Goal: Task Accomplishment & Management: Manage account settings

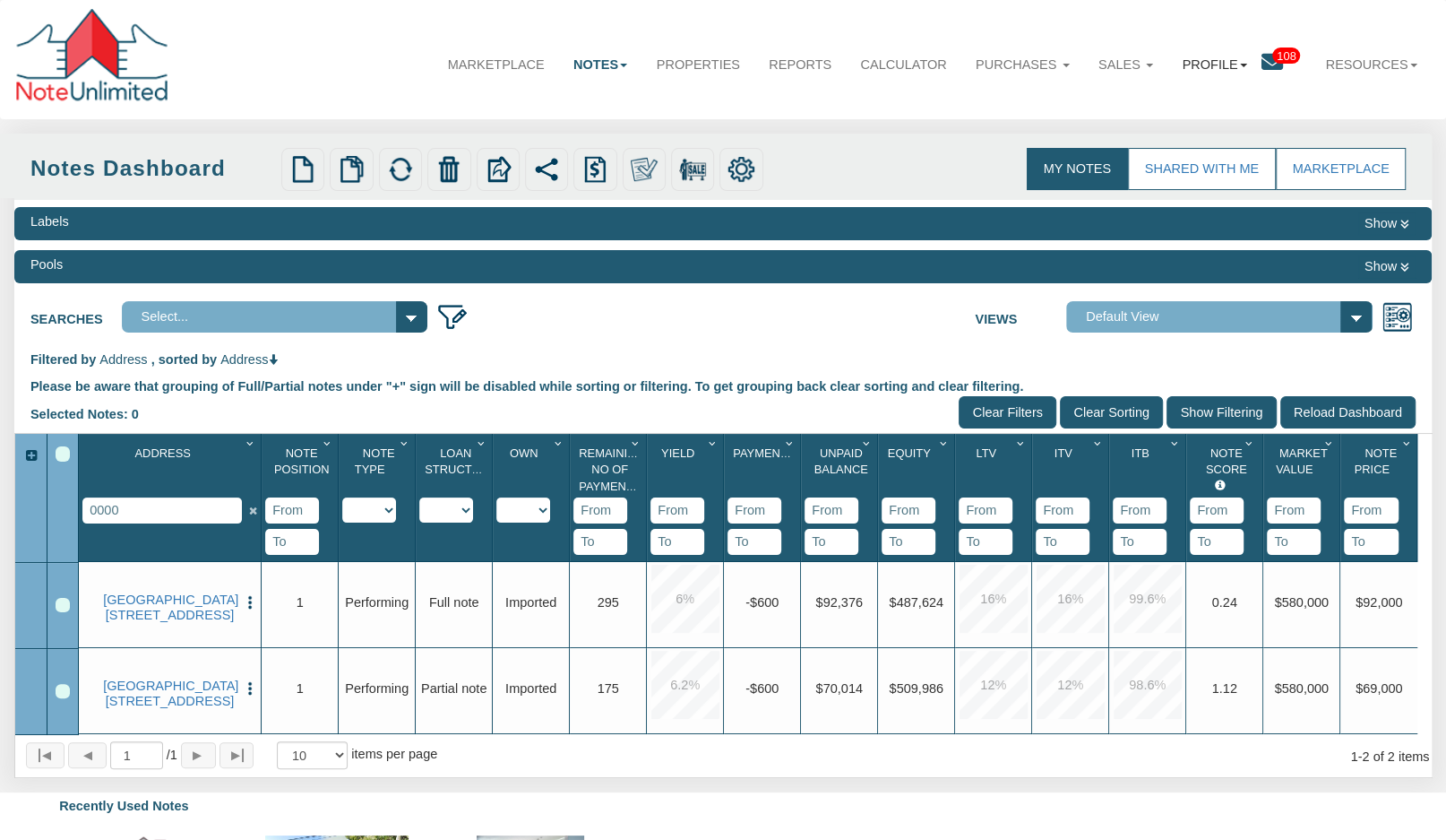
click at [1213, 61] on link "Profile" at bounding box center [1215, 64] width 94 height 47
click at [305, 67] on div "Marketplace Notes Dashboard Transactions Properties Reports Calculator Purchase…" at bounding box center [723, 60] width 1418 height 90
drag, startPoint x: 140, startPoint y: 513, endPoint x: 43, endPoint y: 509, distance: 97.1
click at [43, 509] on div "Address 1 0000 Note Position 1 Note Type 1 Performing Forthcoming Non-Performin…" at bounding box center [724, 584] width 1418 height 300
click at [1000, 420] on div "Menu Marketplace Notes Dashboard Transactions Properties Reports Calculator 108" at bounding box center [723, 617] width 1446 height 1235
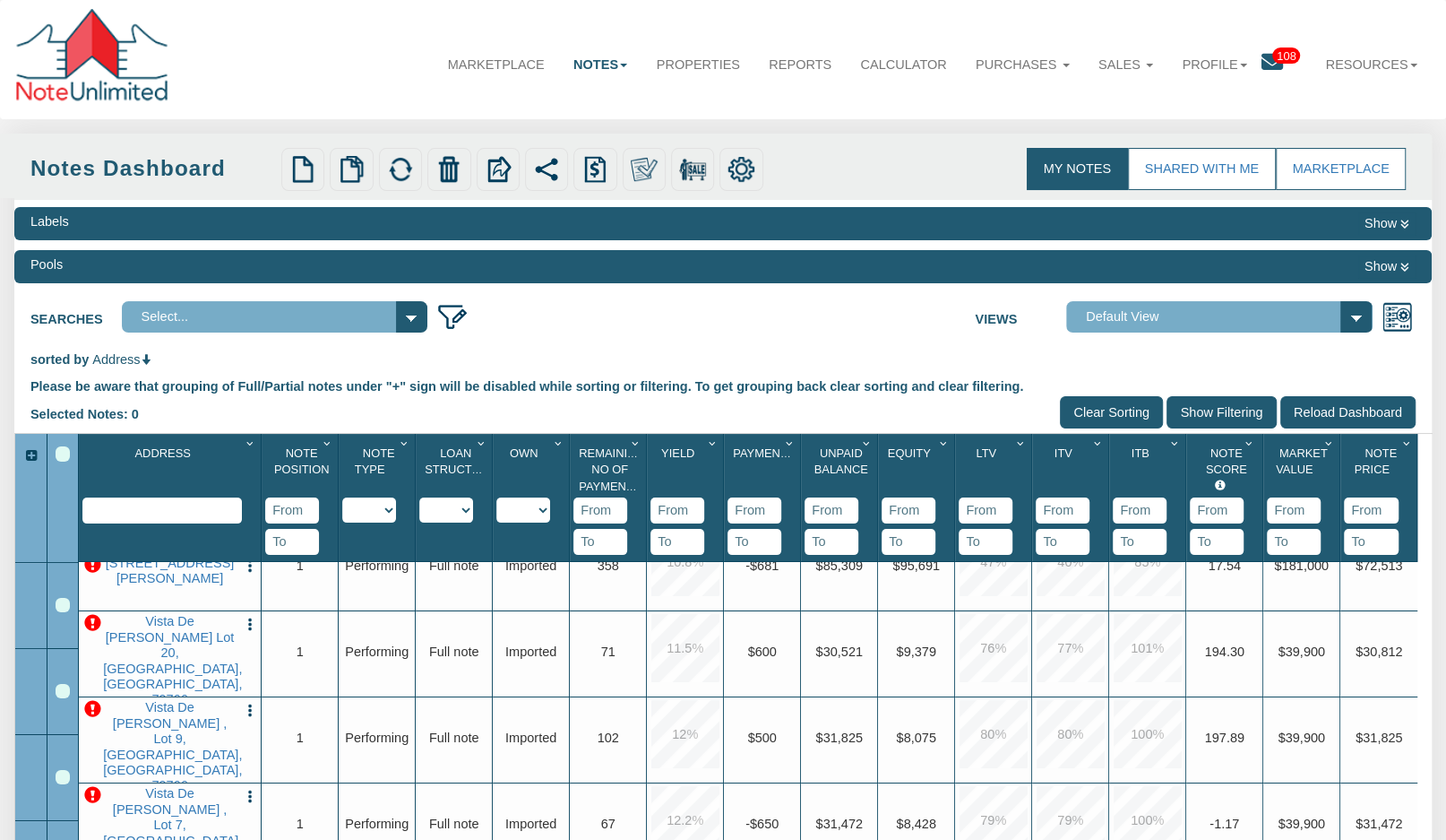
scroll to position [123, 0]
click at [181, 735] on link "Vista De [PERSON_NAME] , Lot 9, [GEOGRAPHIC_DATA], [GEOGRAPHIC_DATA], 79766" at bounding box center [169, 747] width 133 height 94
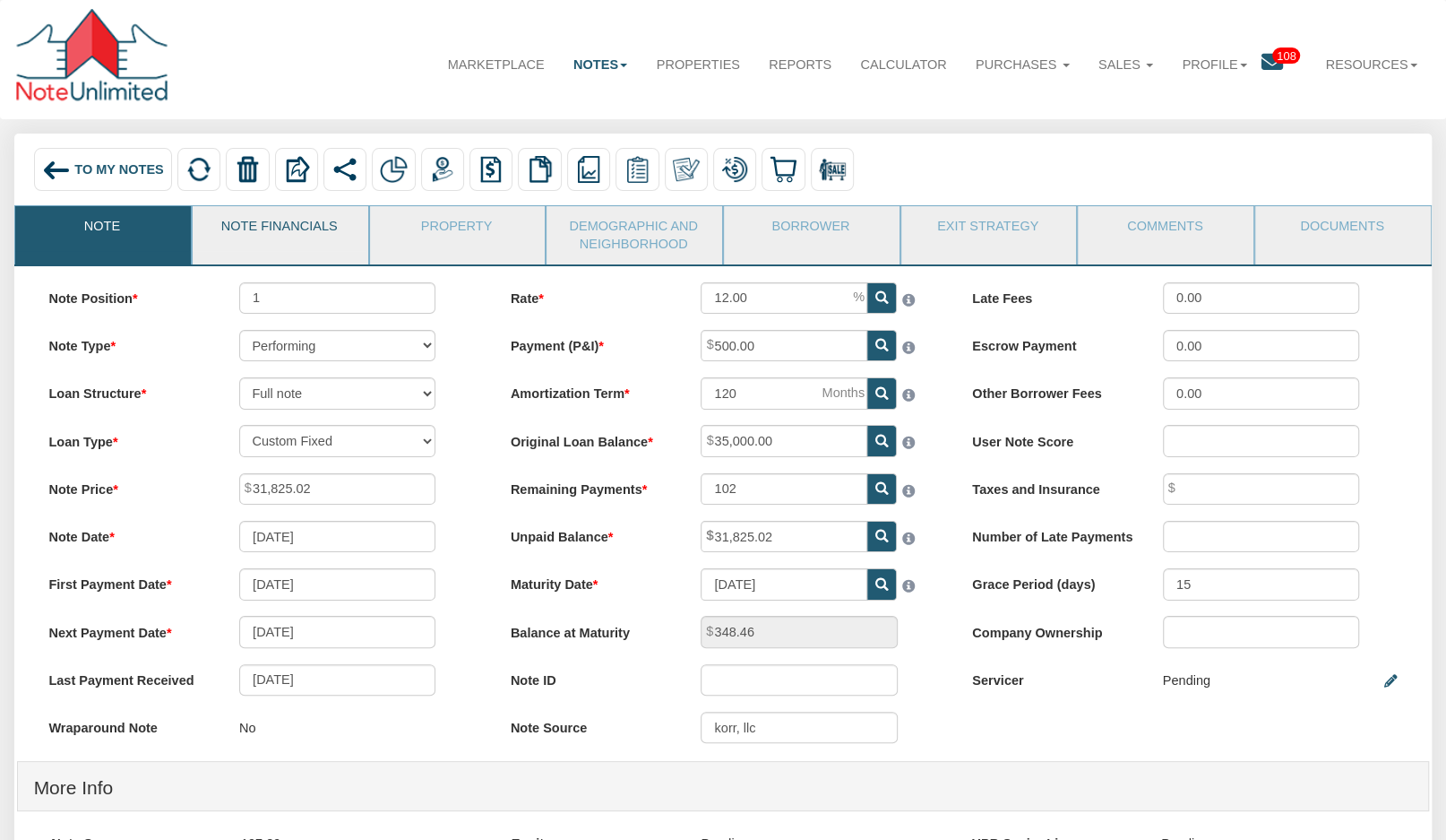
click at [285, 230] on link "Note Financials" at bounding box center [279, 228] width 174 height 45
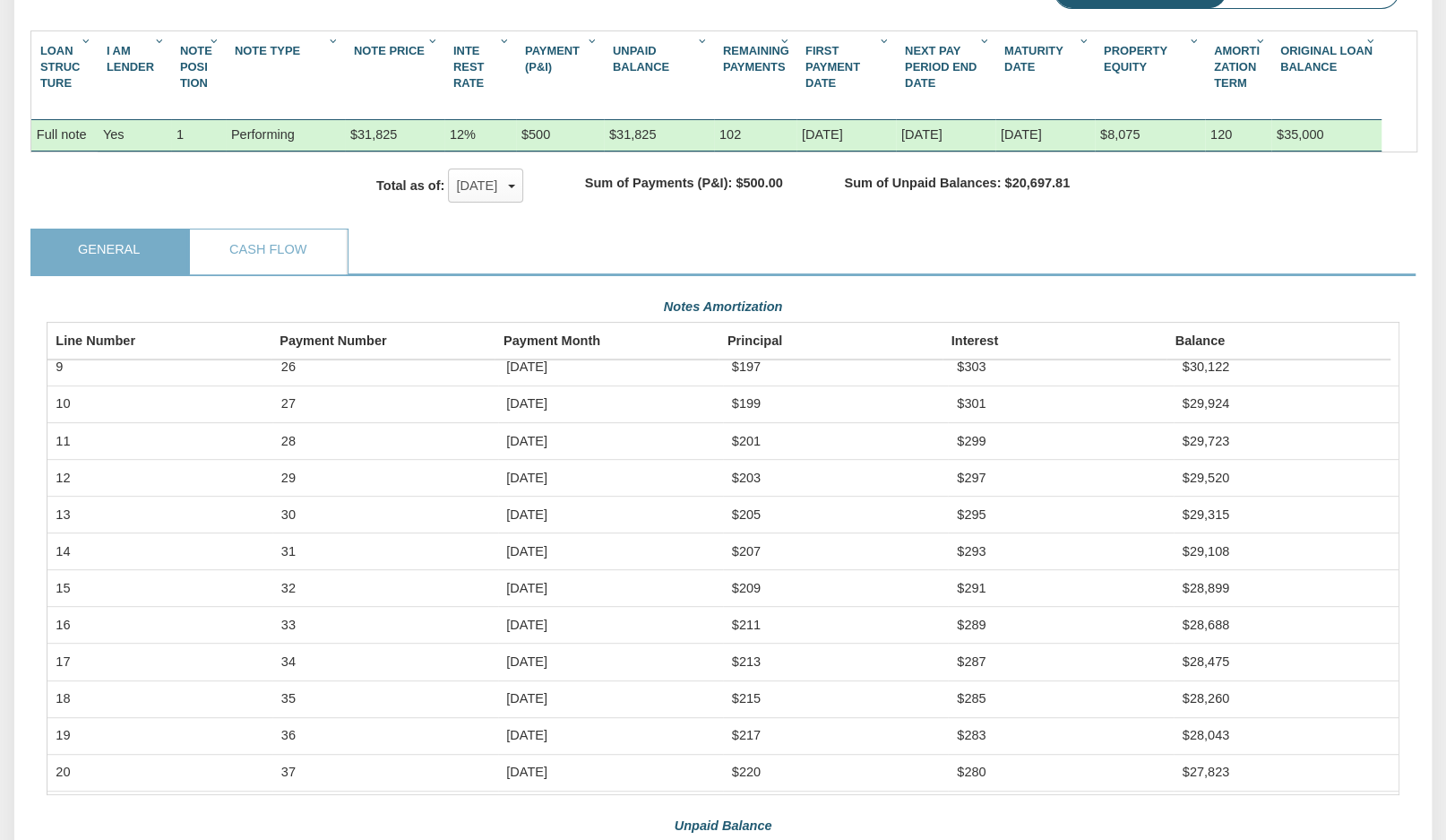
scroll to position [302, 0]
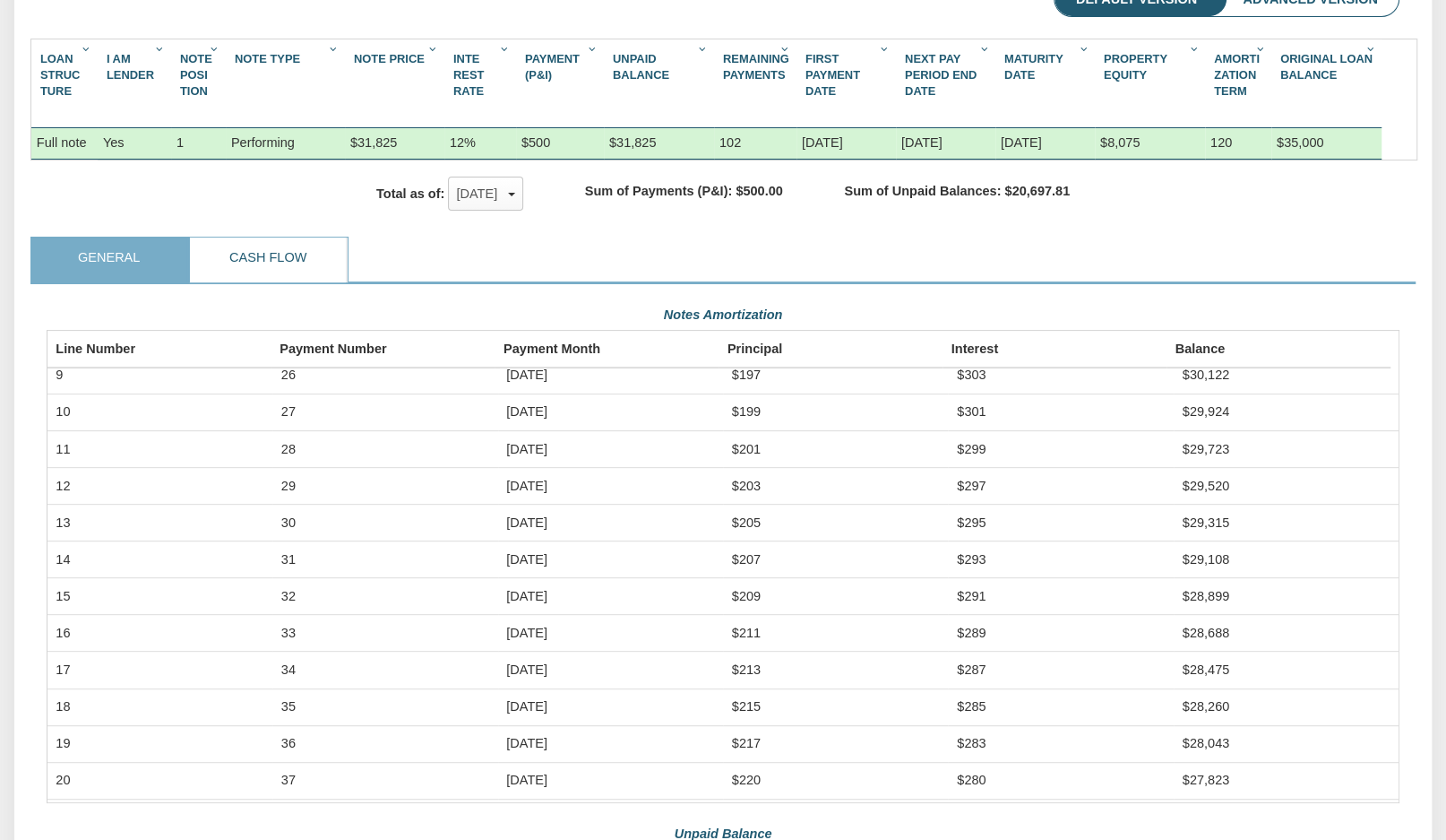
click at [271, 259] on link "Cash Flow" at bounding box center [268, 259] width 156 height 45
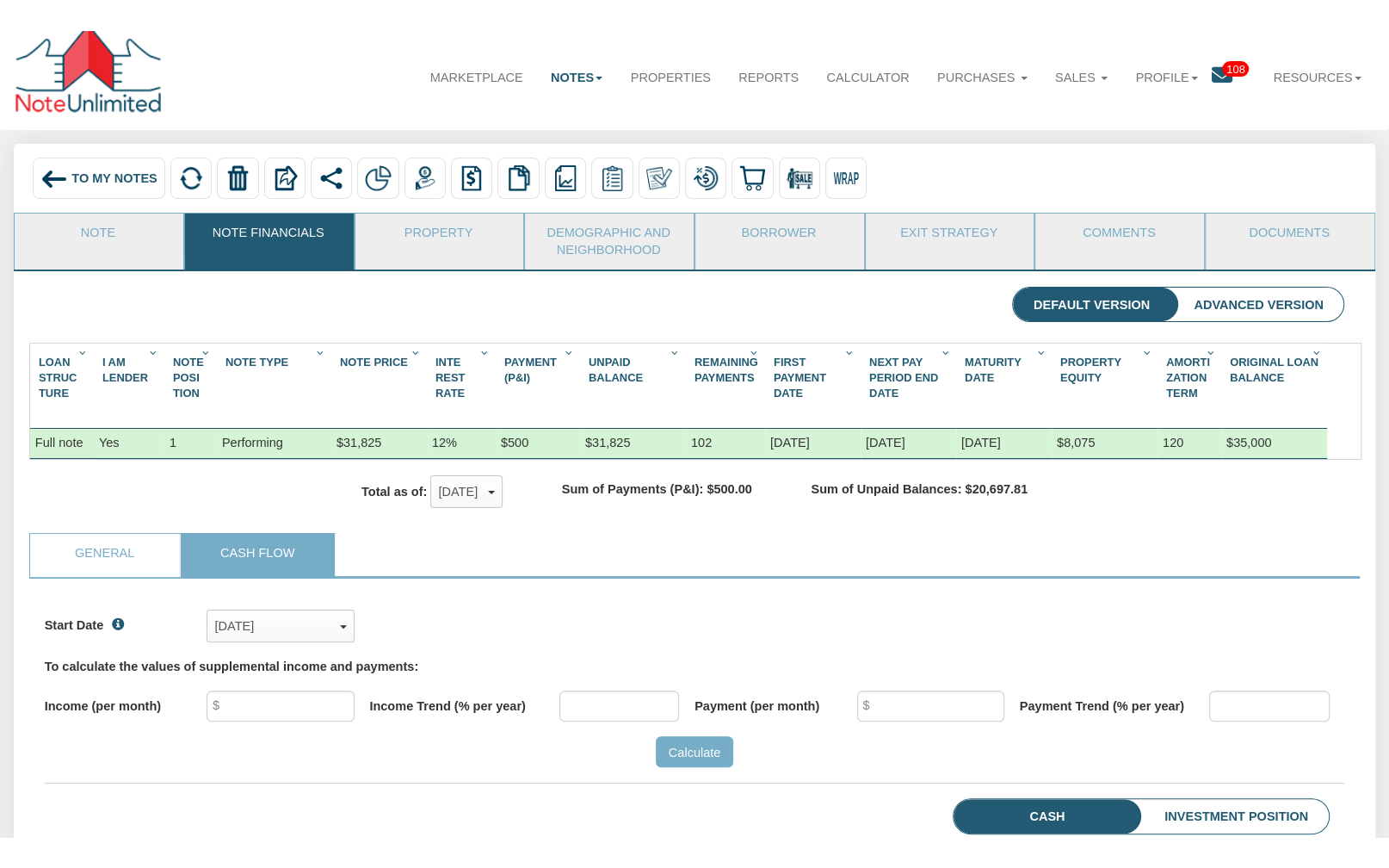
scroll to position [0, 0]
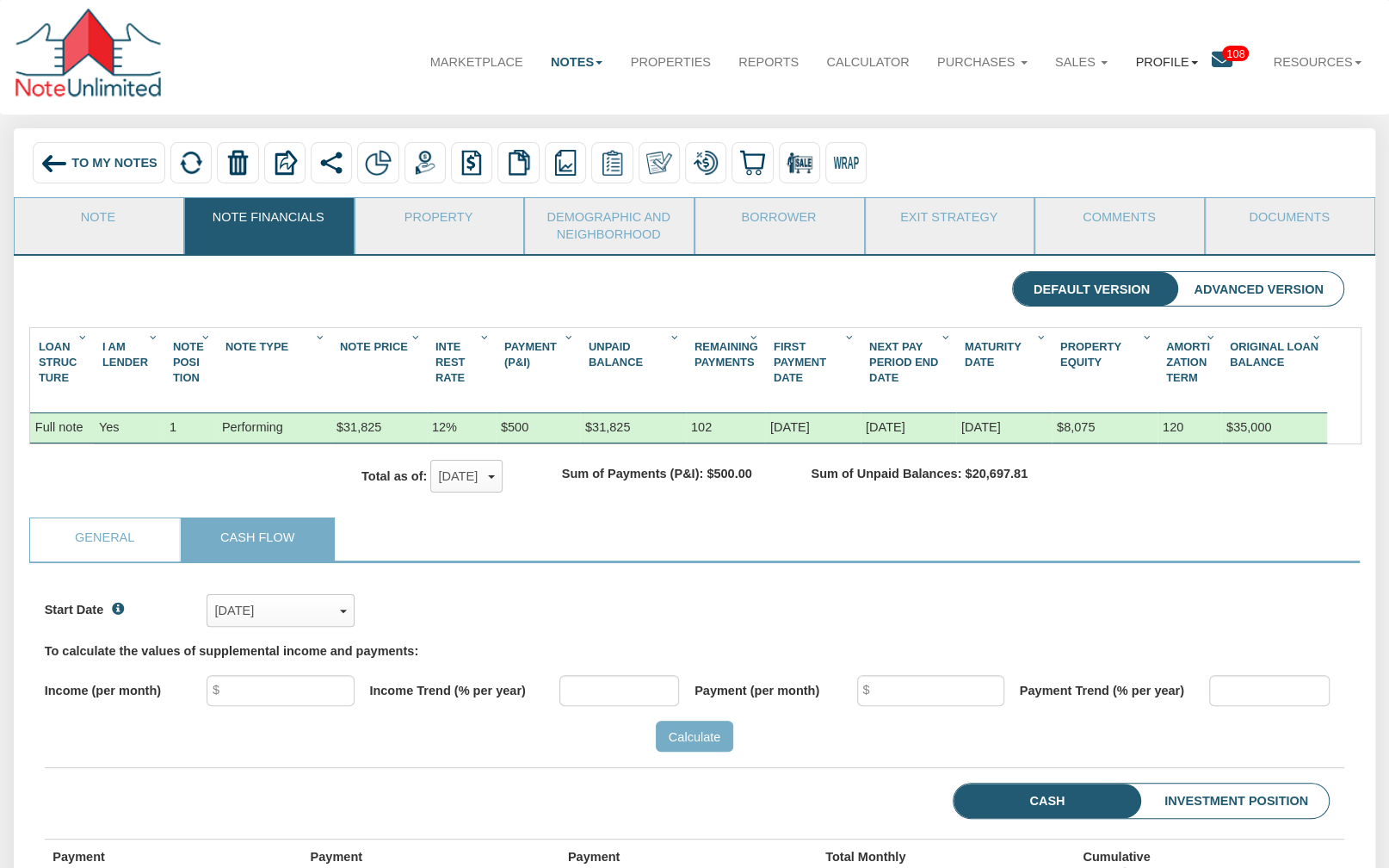
click at [1178, 62] on link "Profile" at bounding box center [1167, 62] width 90 height 45
click at [1153, 130] on link "Settings" at bounding box center [1178, 128] width 161 height 24
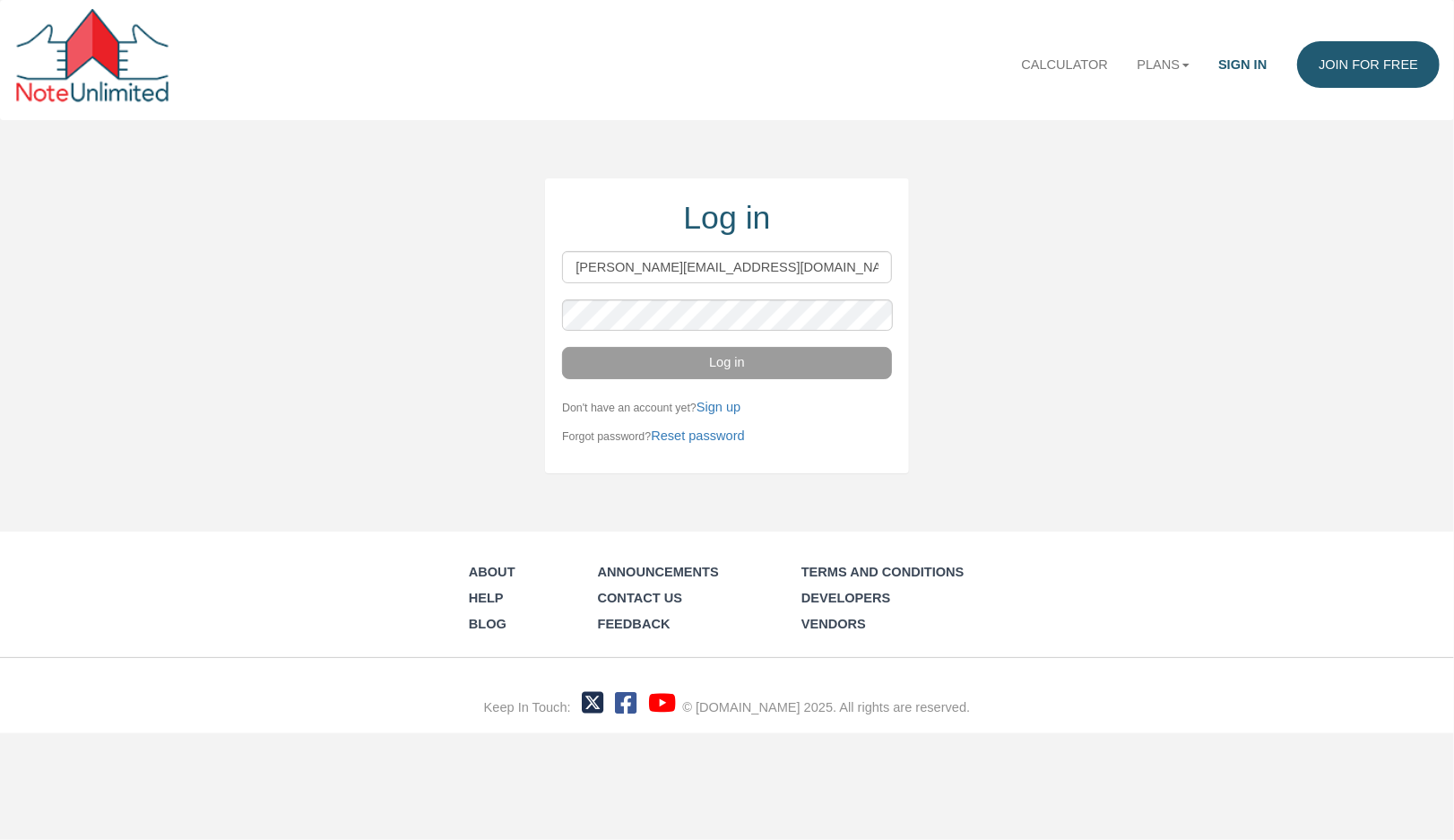
click at [734, 276] on input "[PERSON_NAME][EMAIL_ADDRESS][DOMAIN_NAME]" at bounding box center [726, 267] width 329 height 33
drag, startPoint x: 747, startPoint y: 263, endPoint x: 544, endPoint y: 265, distance: 203.0
click at [544, 265] on div "Log in vlad@noteunlimited.com Log in Don't have an account yet? Sign up Forgot …" at bounding box center [727, 325] width 1454 height 295
type input "notes"
click at [701, 263] on input "notes" at bounding box center [726, 267] width 329 height 33
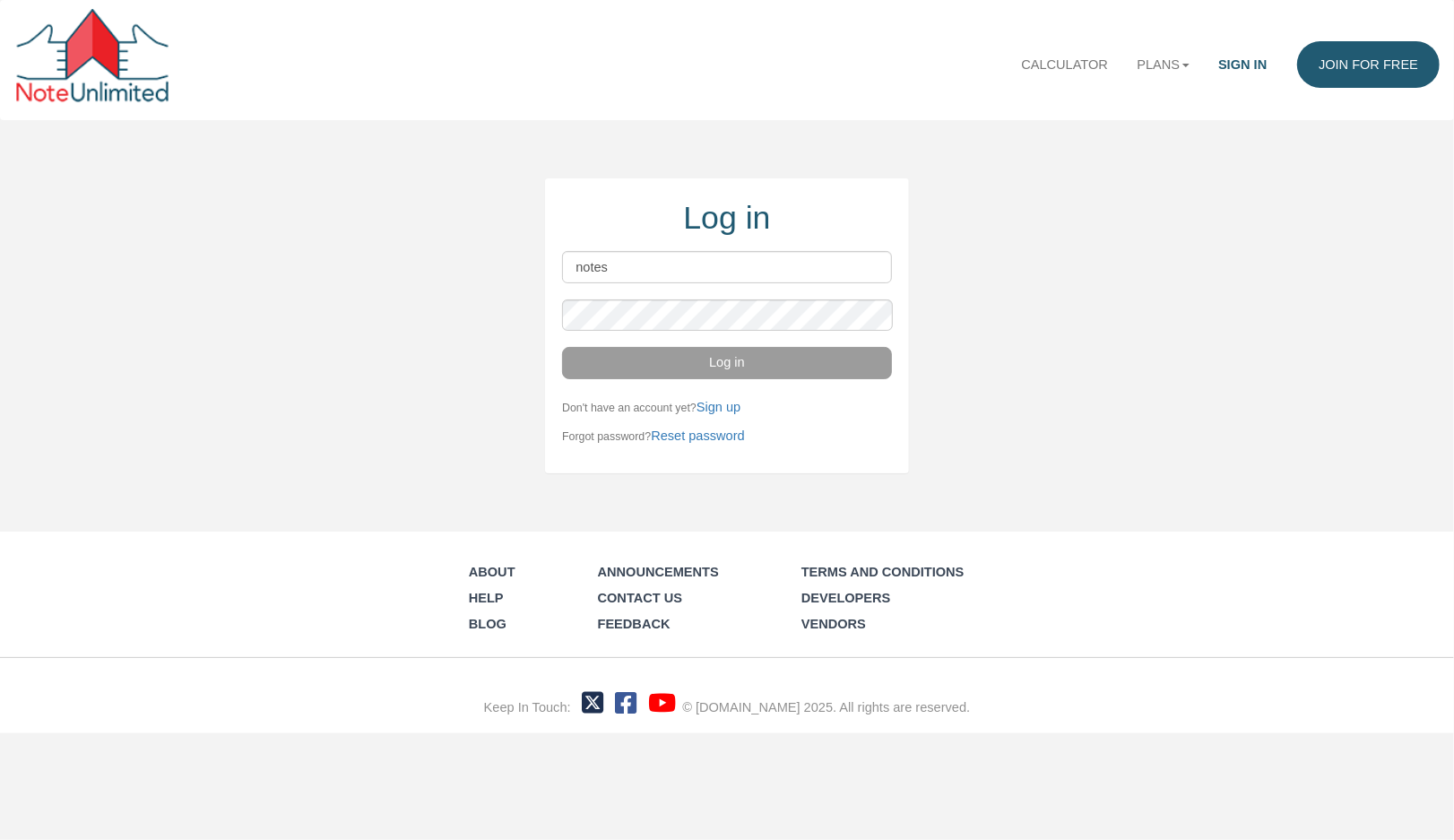
click at [643, 267] on input "notes" at bounding box center [726, 267] width 329 height 33
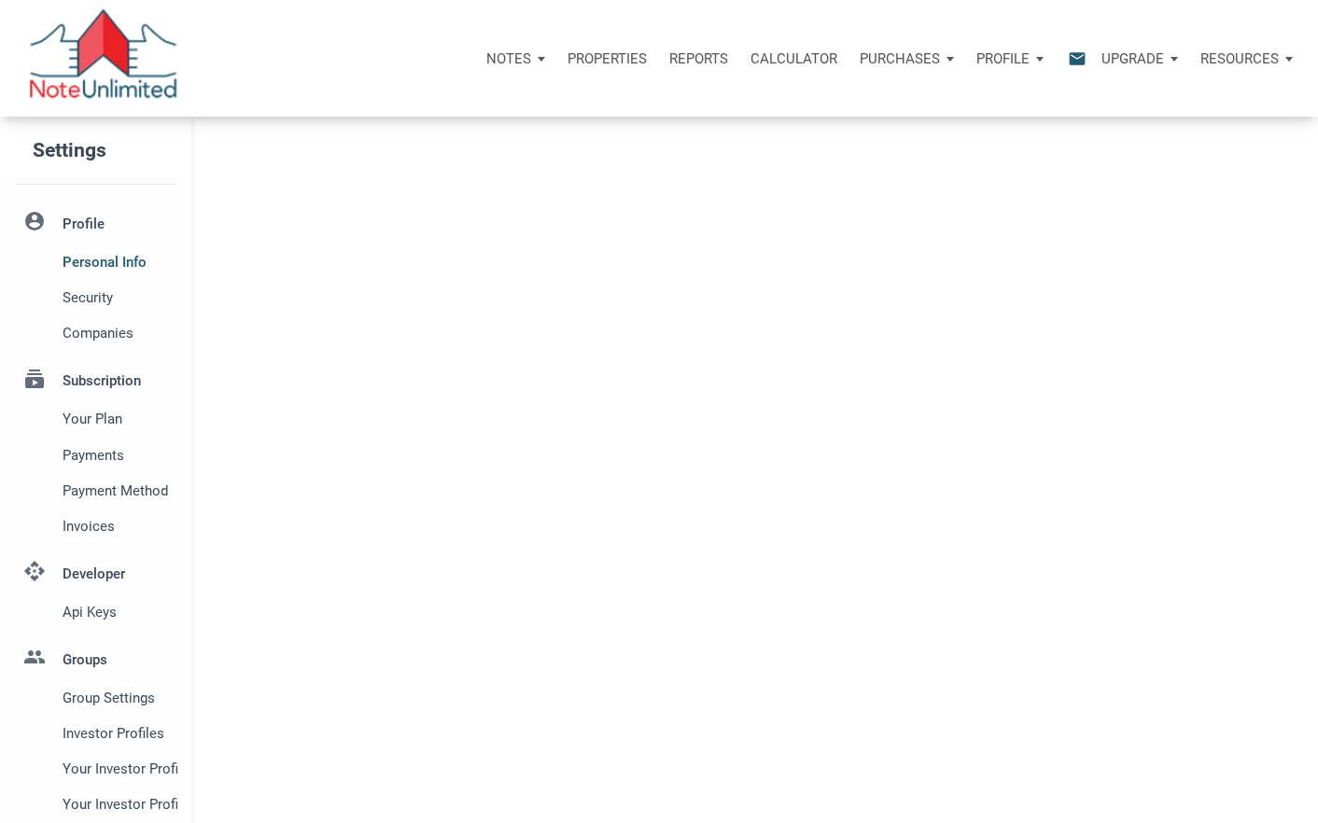
select select
type input "LOS ALTOS HILLS"
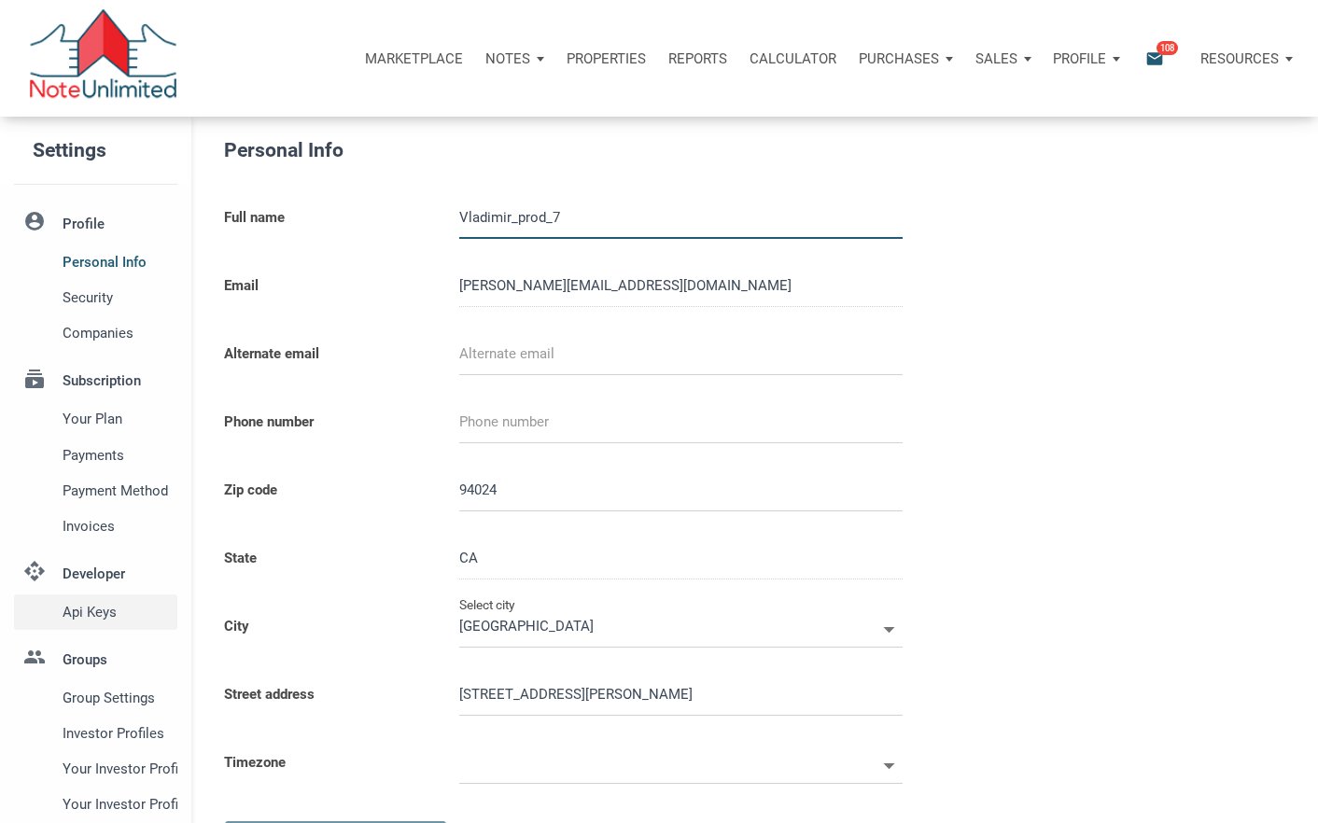
select select
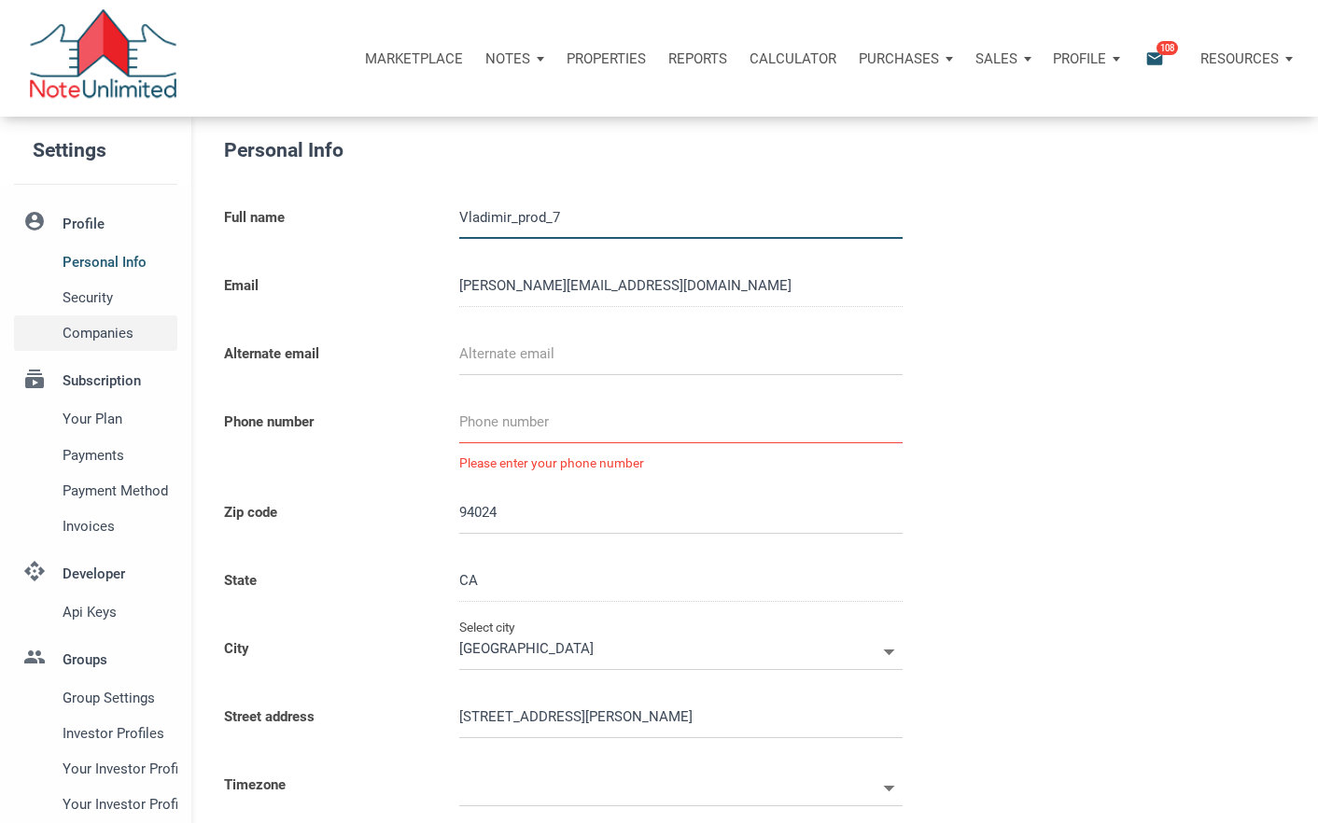
click at [90, 337] on span "Companies" at bounding box center [117, 333] width 108 height 22
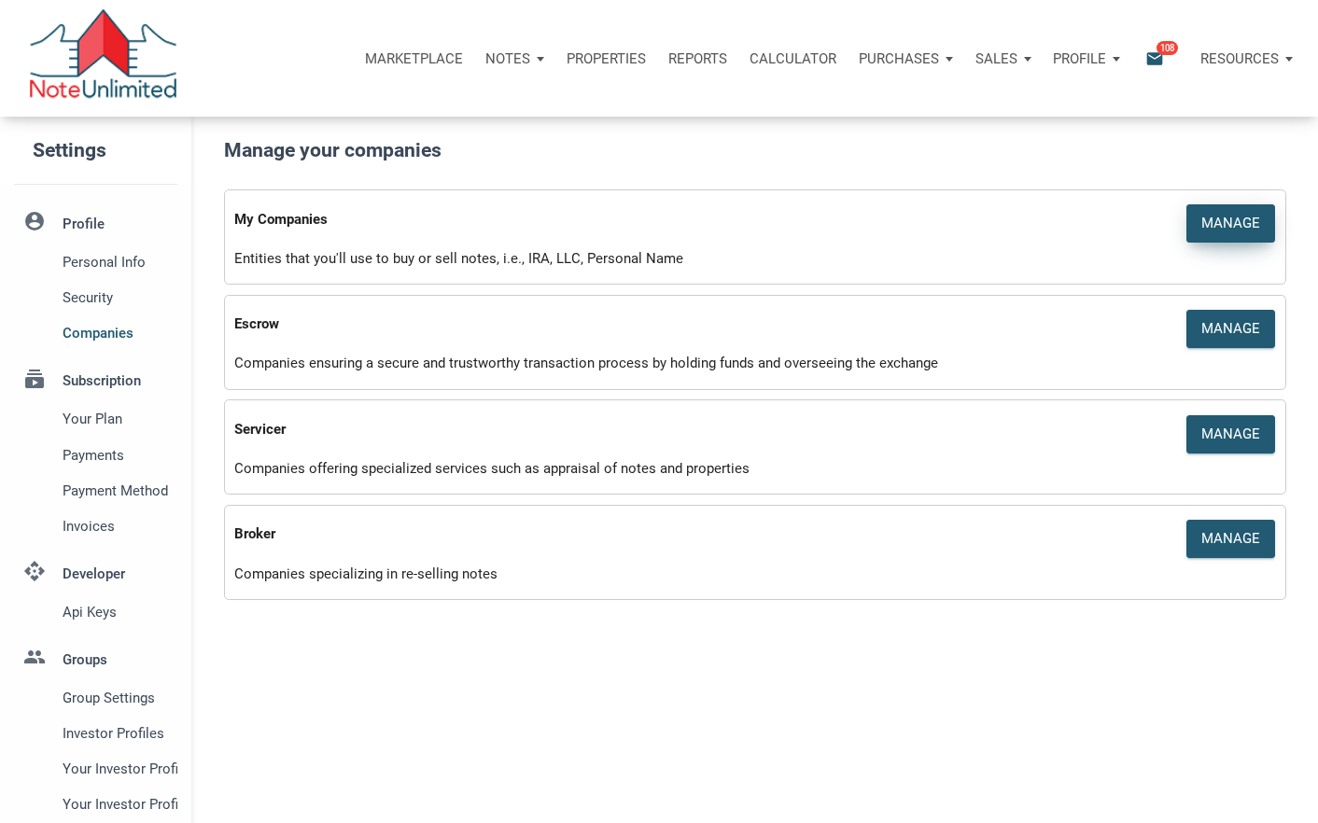
click at [1229, 220] on div "Manage" at bounding box center [1230, 223] width 59 height 21
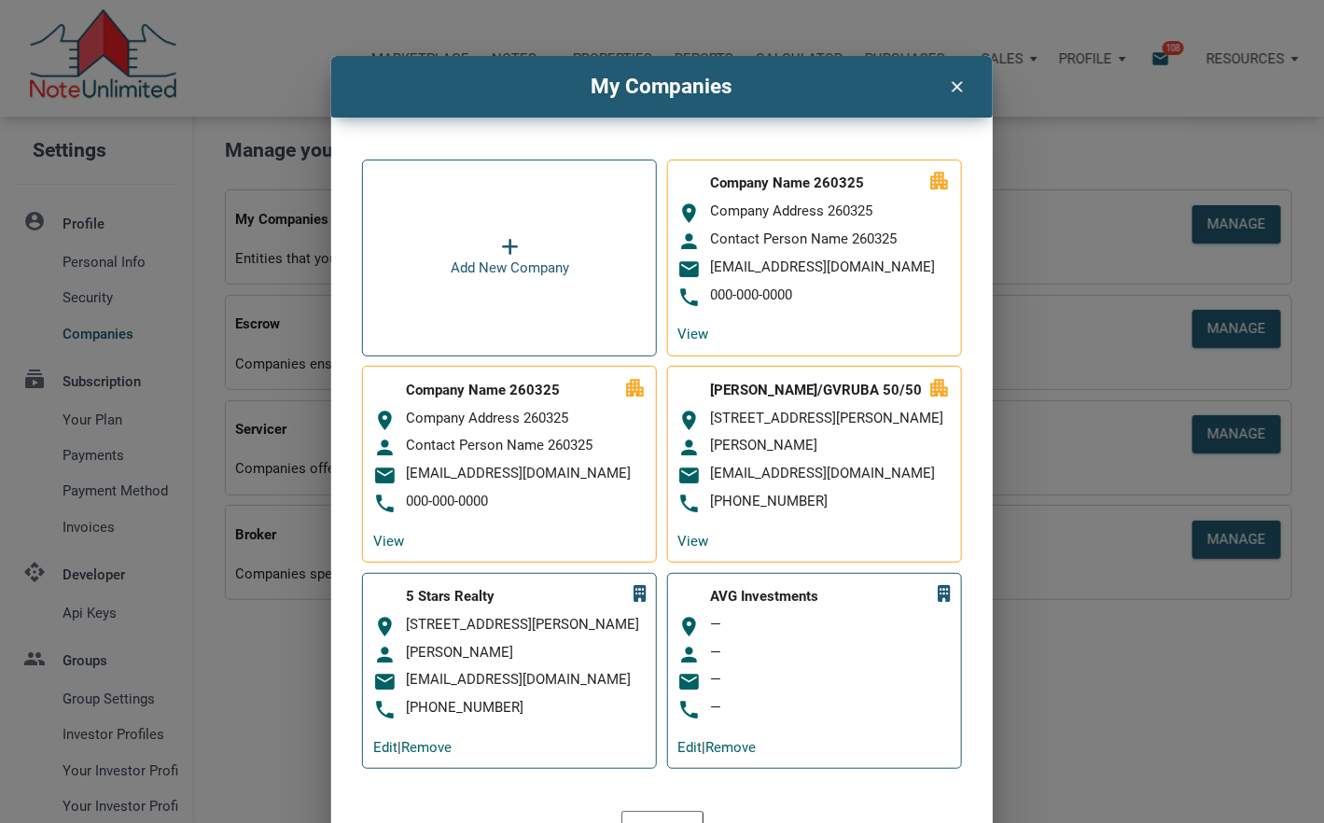
click at [955, 85] on icon "clear" at bounding box center [957, 84] width 22 height 23
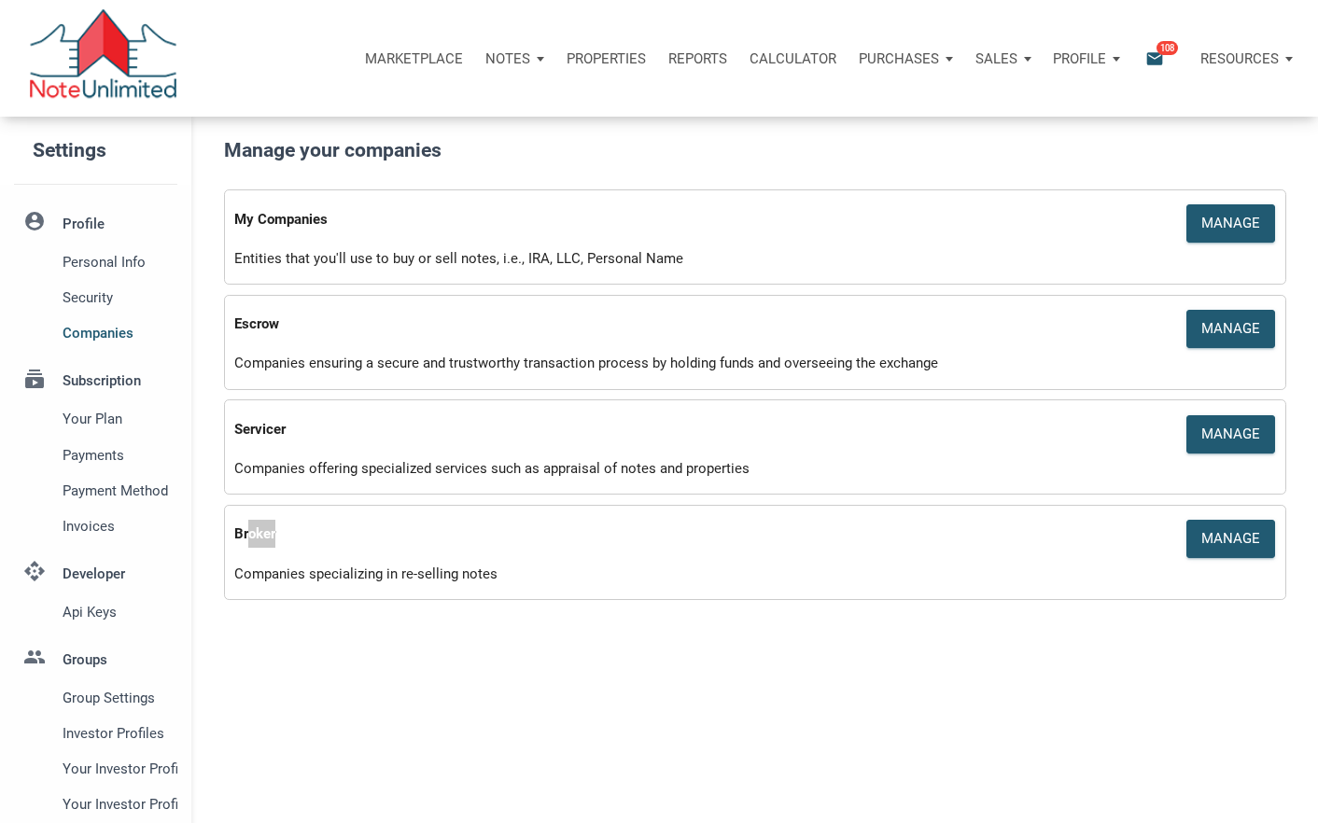
drag, startPoint x: 289, startPoint y: 521, endPoint x: 249, endPoint y: 534, distance: 42.2
click at [249, 534] on div "Broker" at bounding box center [621, 531] width 774 height 33
drag, startPoint x: 287, startPoint y: 419, endPoint x: 255, endPoint y: 424, distance: 33.0
click at [255, 424] on div "Servicer" at bounding box center [621, 427] width 774 height 33
drag, startPoint x: 271, startPoint y: 320, endPoint x: 258, endPoint y: 317, distance: 13.4
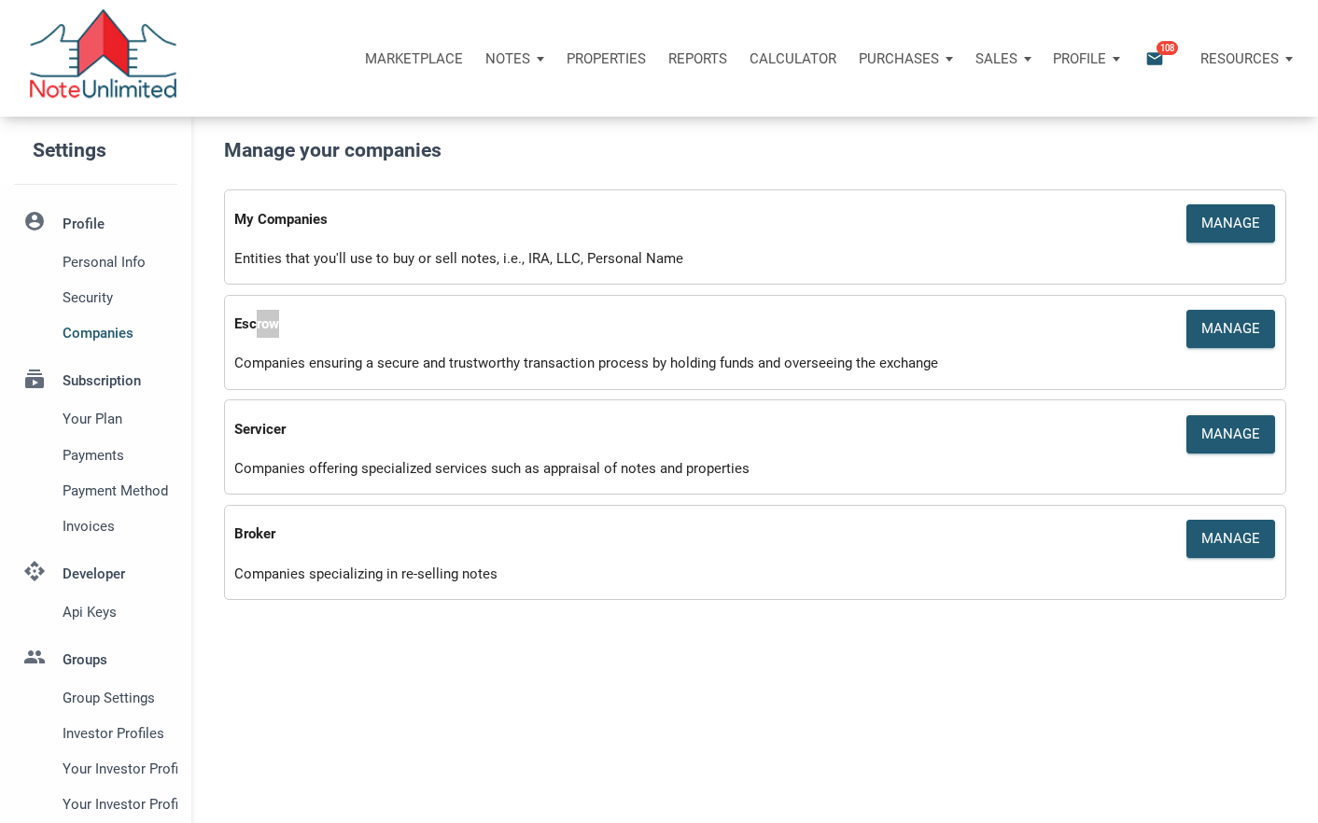
click at [258, 317] on div "Escrow" at bounding box center [621, 321] width 774 height 33
drag, startPoint x: 269, startPoint y: 221, endPoint x: 337, endPoint y: 221, distance: 68.1
click at [337, 221] on div "My Companies" at bounding box center [621, 216] width 774 height 33
click at [1237, 234] on div "Manage" at bounding box center [1230, 223] width 87 height 36
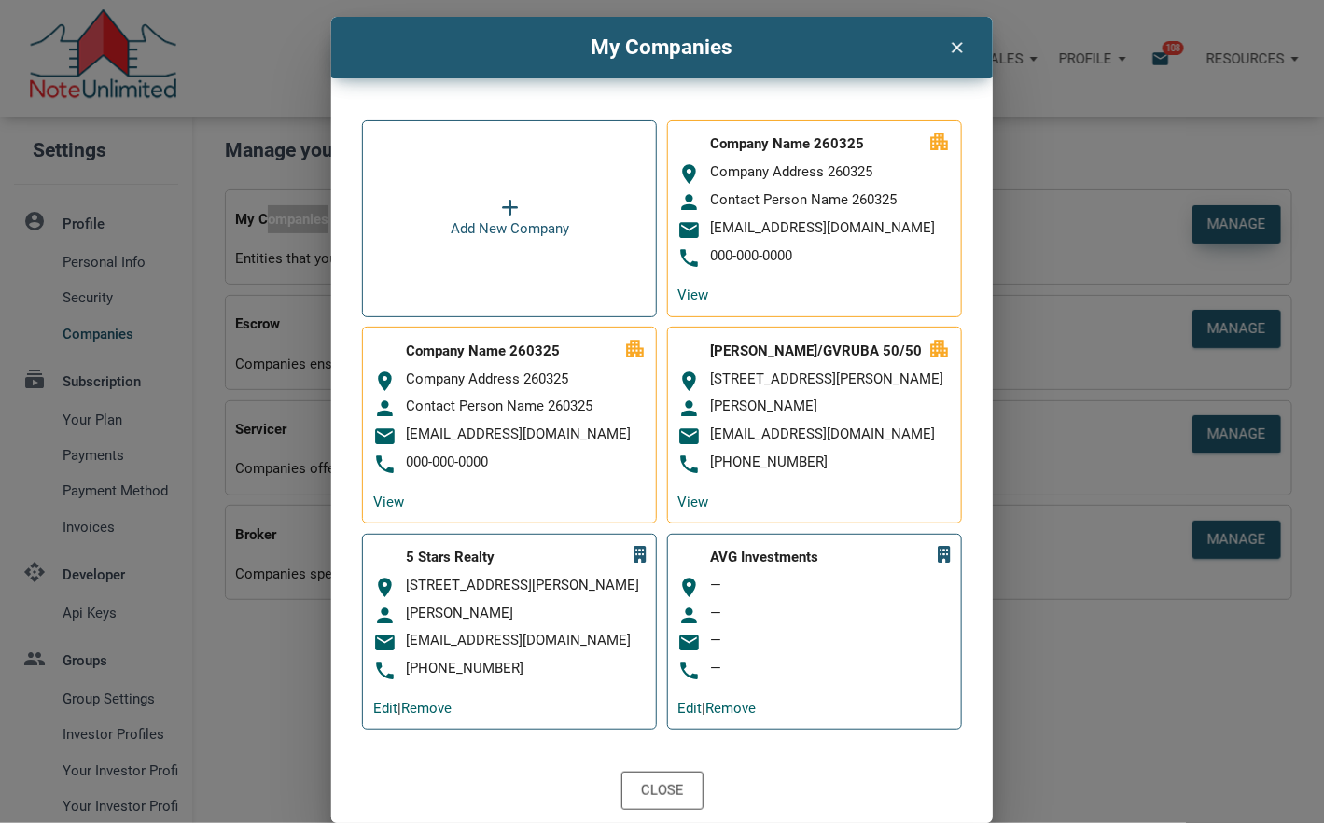
scroll to position [75, 0]
click at [683, 708] on link "Edit" at bounding box center [690, 708] width 24 height 17
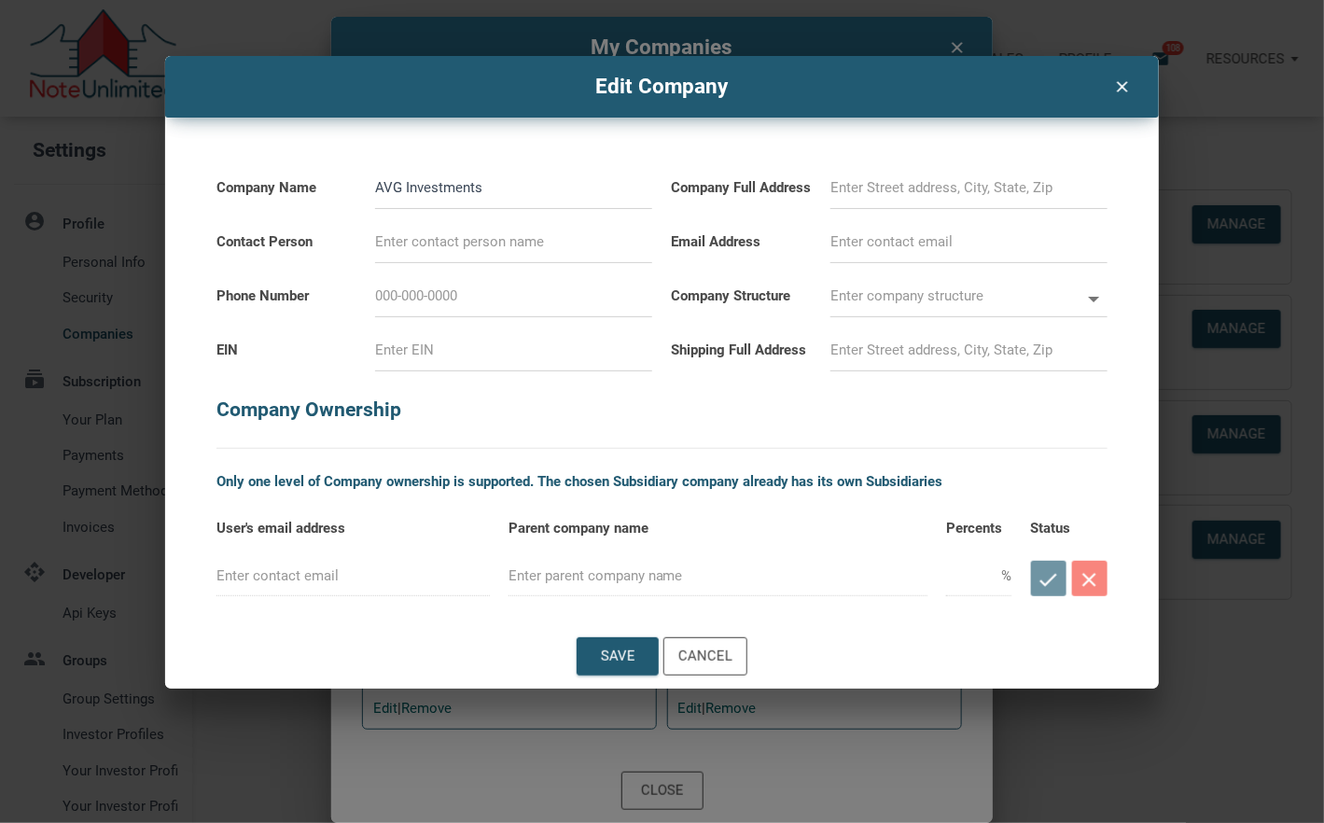
drag, startPoint x: 847, startPoint y: 367, endPoint x: 1022, endPoint y: 369, distance: 175.5
click at [1022, 369] on div at bounding box center [969, 344] width 296 height 54
click at [1063, 371] on input at bounding box center [969, 350] width 277 height 42
drag, startPoint x: 836, startPoint y: 369, endPoint x: 1083, endPoint y: 368, distance: 246.4
click at [1083, 368] on input at bounding box center [969, 350] width 277 height 42
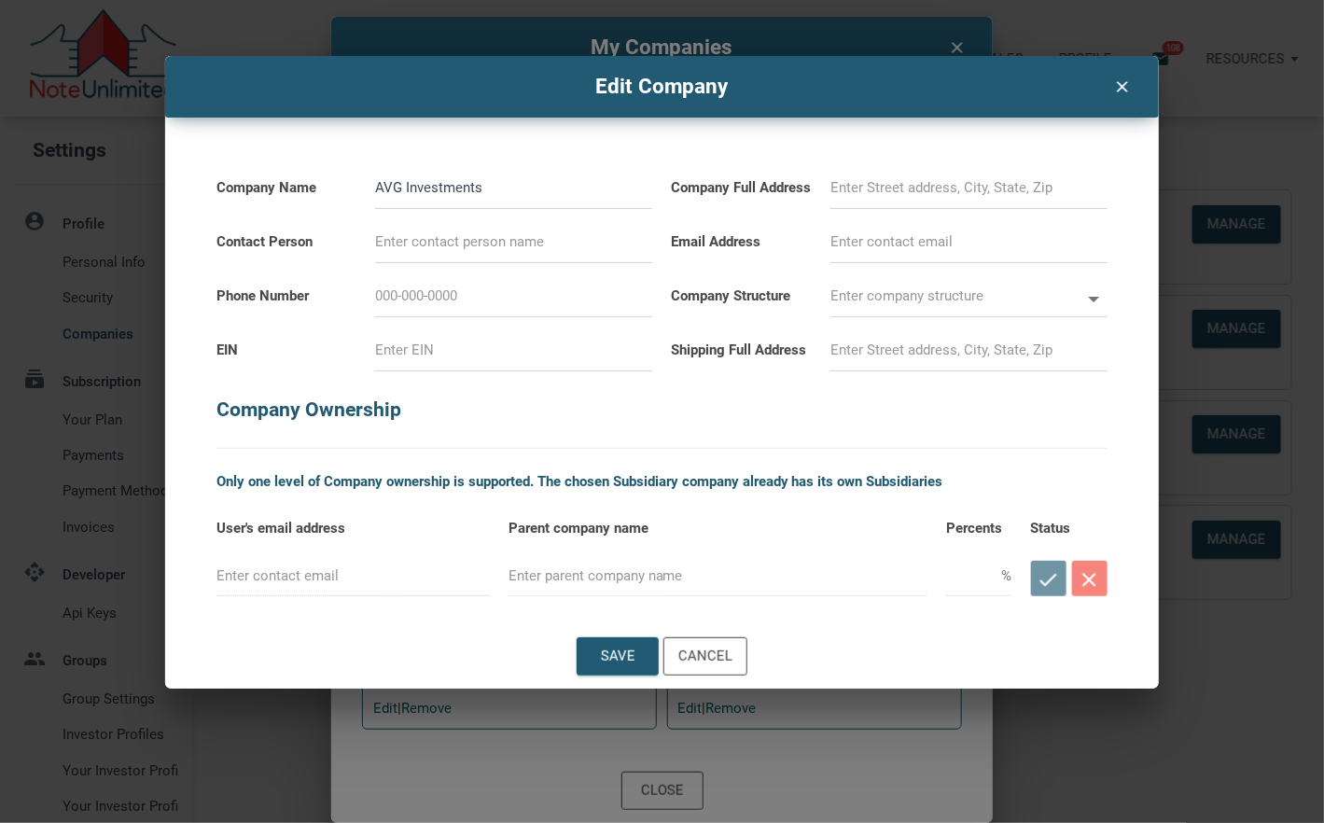
drag, startPoint x: 1061, startPoint y: 375, endPoint x: 910, endPoint y: 362, distance: 151.8
click at [917, 360] on input at bounding box center [969, 350] width 277 height 42
click at [832, 371] on input at bounding box center [969, 350] width 277 height 42
drag, startPoint x: 837, startPoint y: 372, endPoint x: 1001, endPoint y: 366, distance: 164.4
click at [1001, 366] on input at bounding box center [969, 350] width 277 height 42
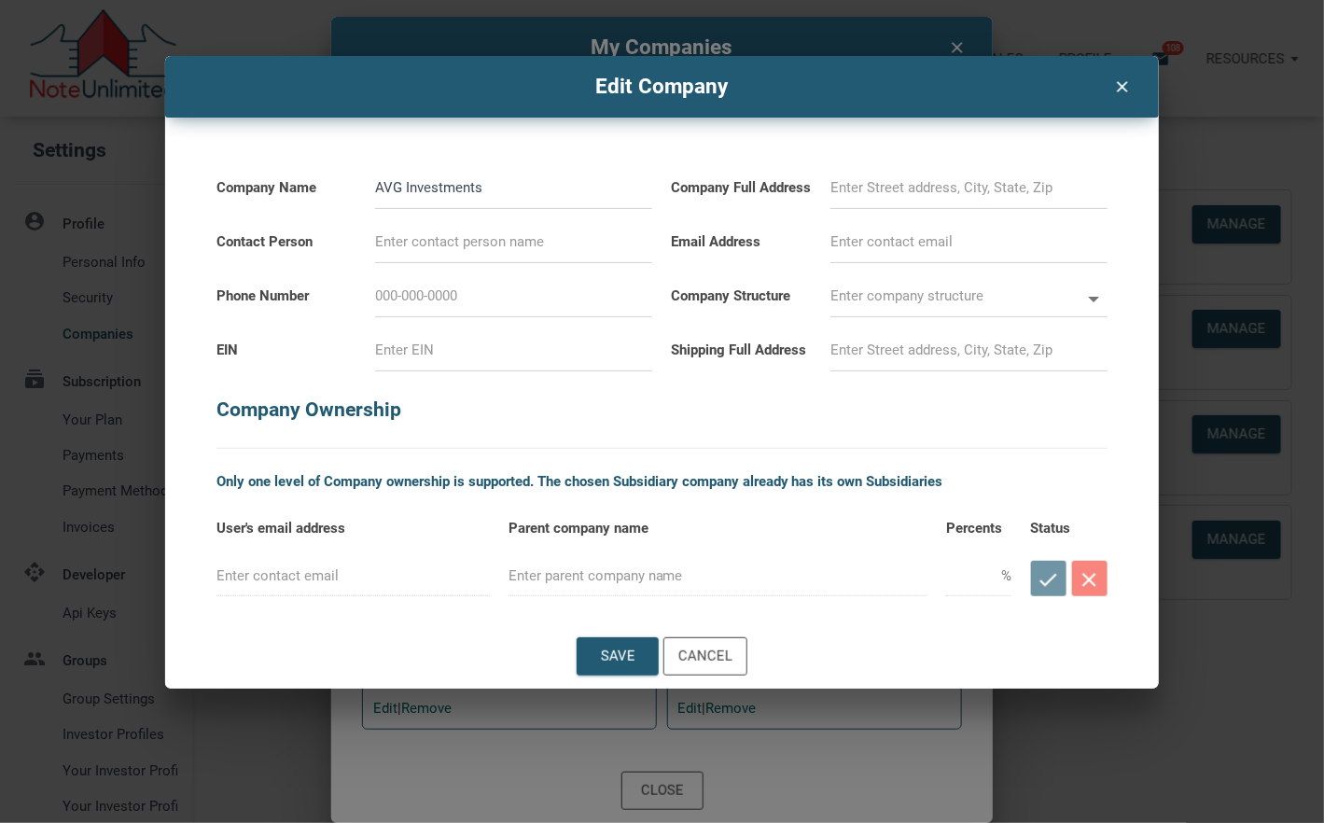
drag, startPoint x: 832, startPoint y: 369, endPoint x: 1052, endPoint y: 379, distance: 220.5
click at [1052, 371] on input at bounding box center [969, 350] width 277 height 42
drag, startPoint x: 674, startPoint y: 367, endPoint x: 808, endPoint y: 373, distance: 134.6
click at [808, 364] on label "Shipping Full Address" at bounding box center [742, 340] width 141 height 47
drag, startPoint x: 833, startPoint y: 371, endPoint x: 900, endPoint y: 367, distance: 66.4
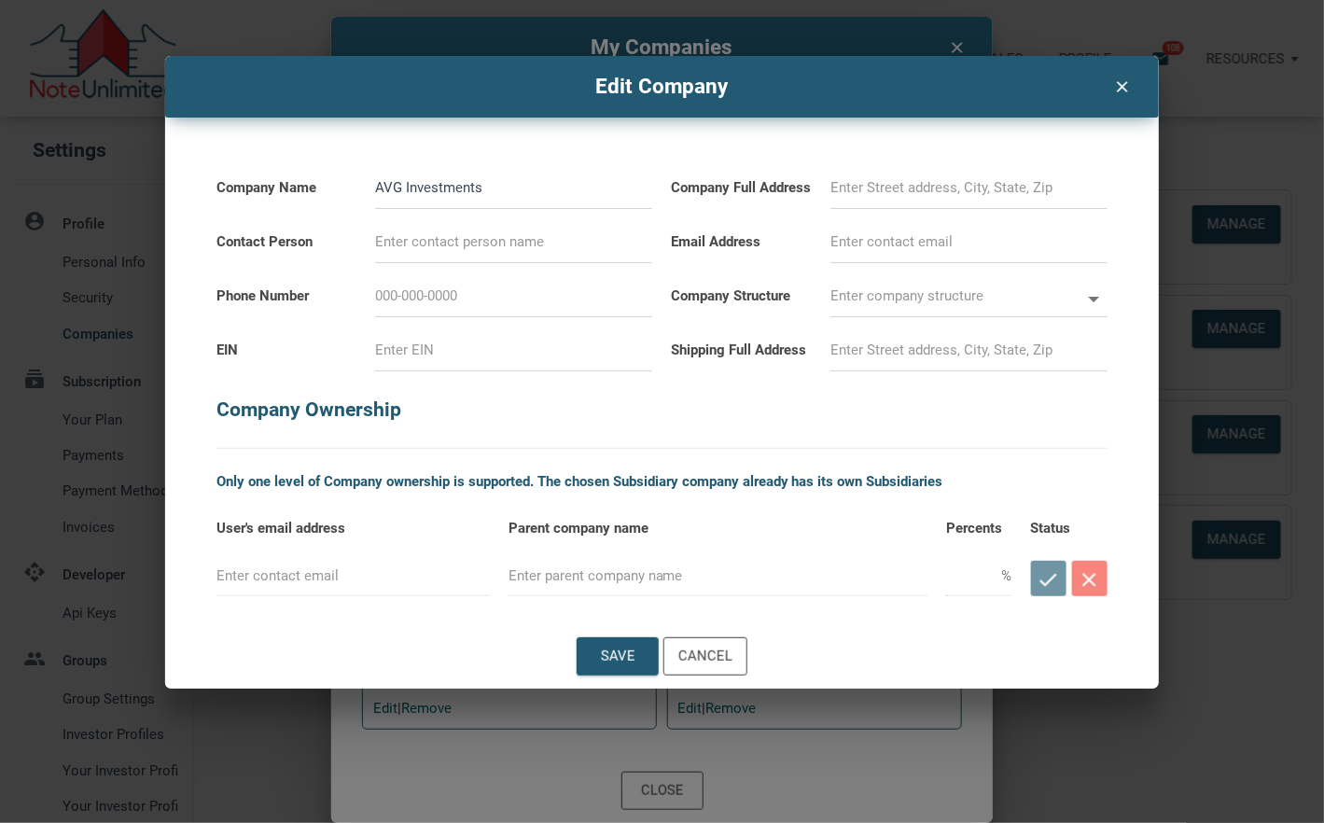
click at [900, 367] on input at bounding box center [969, 350] width 277 height 42
drag, startPoint x: 671, startPoint y: 365, endPoint x: 806, endPoint y: 361, distance: 135.4
click at [806, 361] on label "Shipping Full Address" at bounding box center [742, 340] width 141 height 47
